Goal: Task Accomplishment & Management: Manage account settings

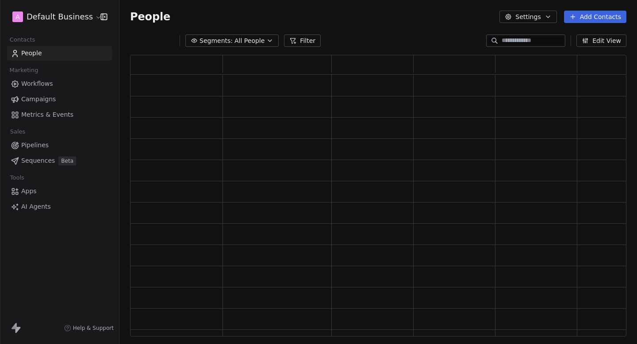
scroll to position [282, 496]
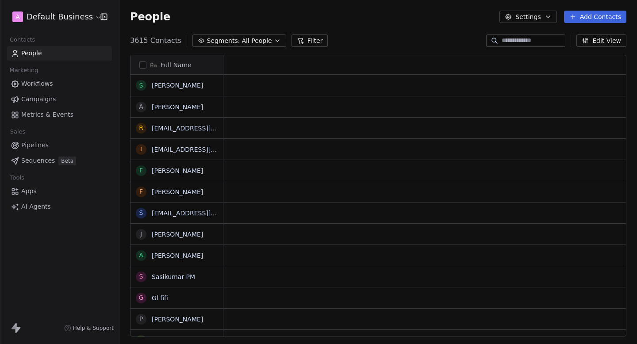
click at [62, 23] on html "A Default Business Contacts People Marketing Workflows Campaigns Metrics & Even…" at bounding box center [318, 172] width 637 height 344
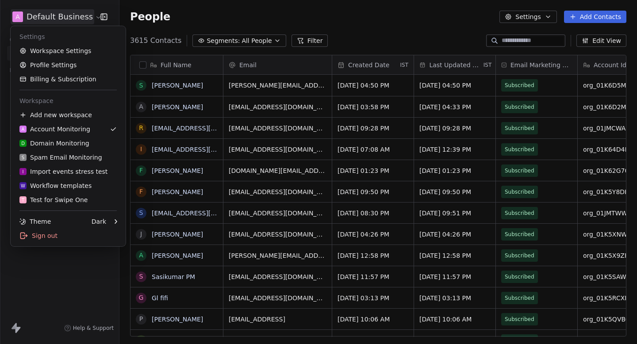
scroll to position [303, 517]
click at [70, 146] on div "D Domain Monitoring" at bounding box center [54, 143] width 70 height 9
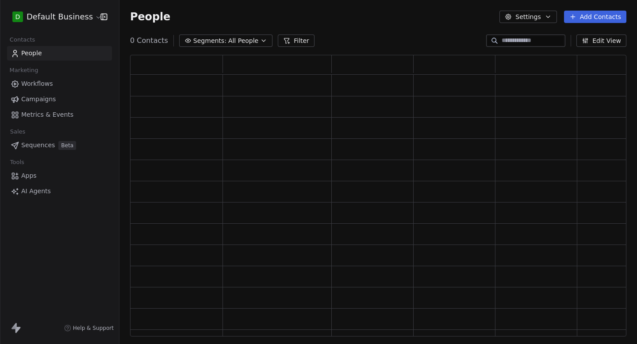
scroll to position [282, 496]
click at [518, 40] on input at bounding box center [532, 40] width 62 height 9
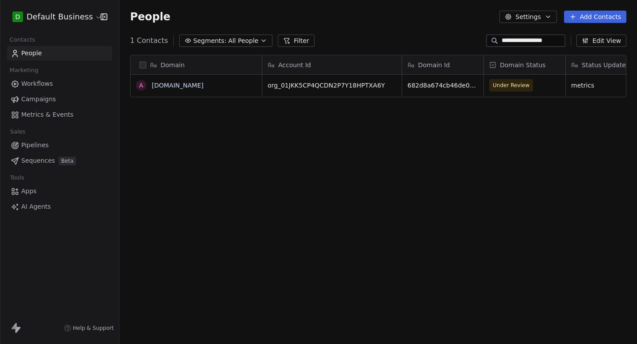
scroll to position [303, 517]
type input "**********"
click at [514, 83] on span "Under Review" at bounding box center [511, 85] width 37 height 9
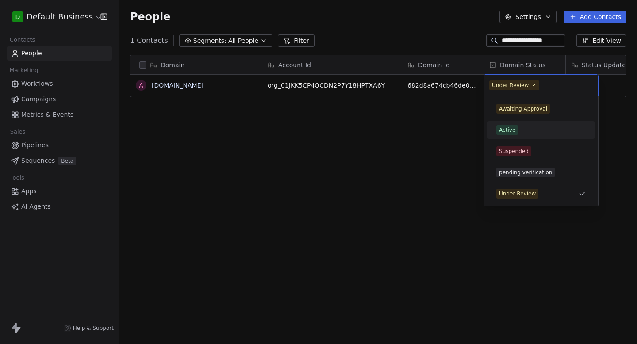
click at [516, 134] on span "Active" at bounding box center [507, 130] width 22 height 10
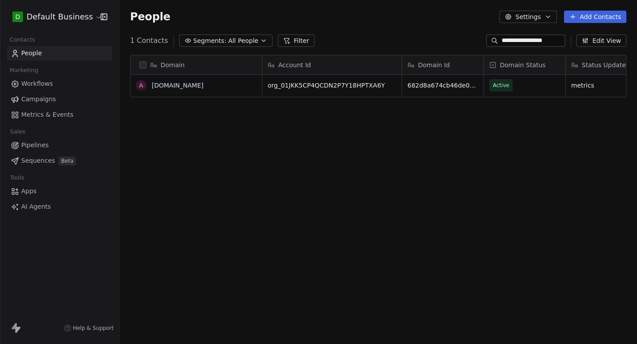
click at [421, 29] on div "People Settings Add Contacts" at bounding box center [377, 17] width 517 height 34
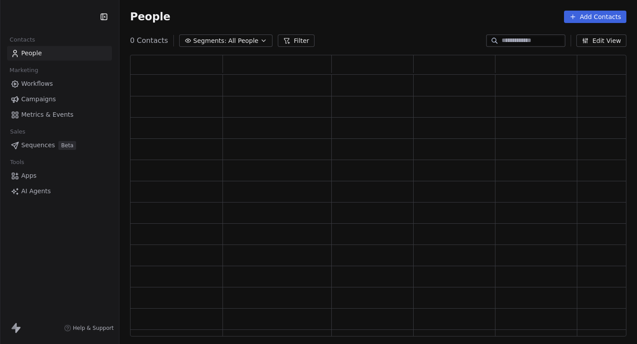
scroll to position [282, 496]
